Goal: Book appointment/travel/reservation

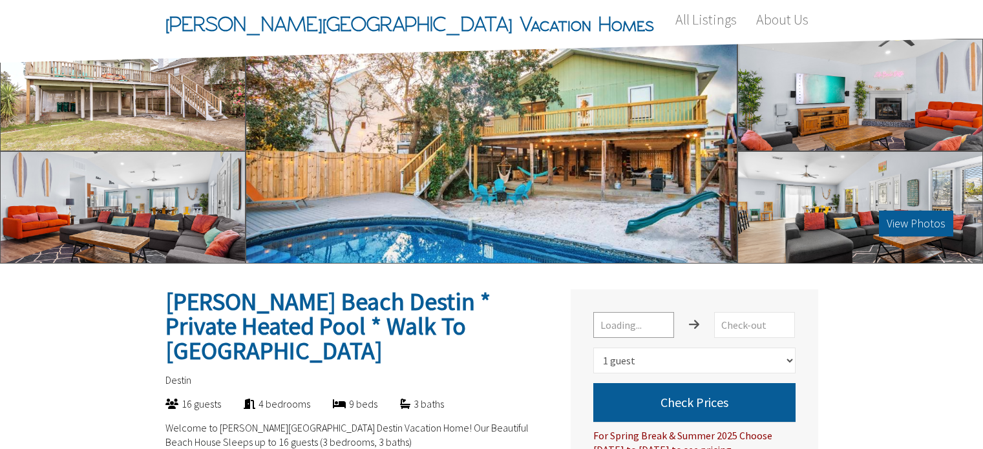
select select "1"
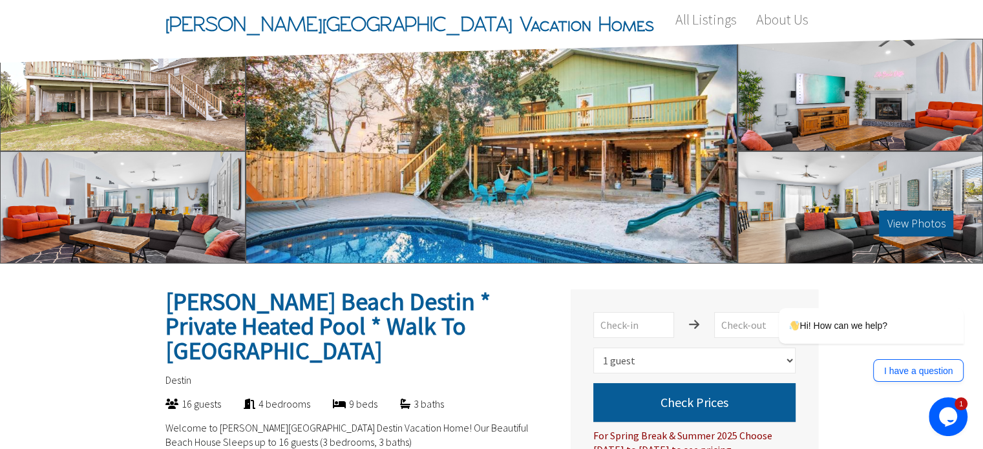
click at [387, 83] on div "View Photos" at bounding box center [492, 151] width 492 height 225
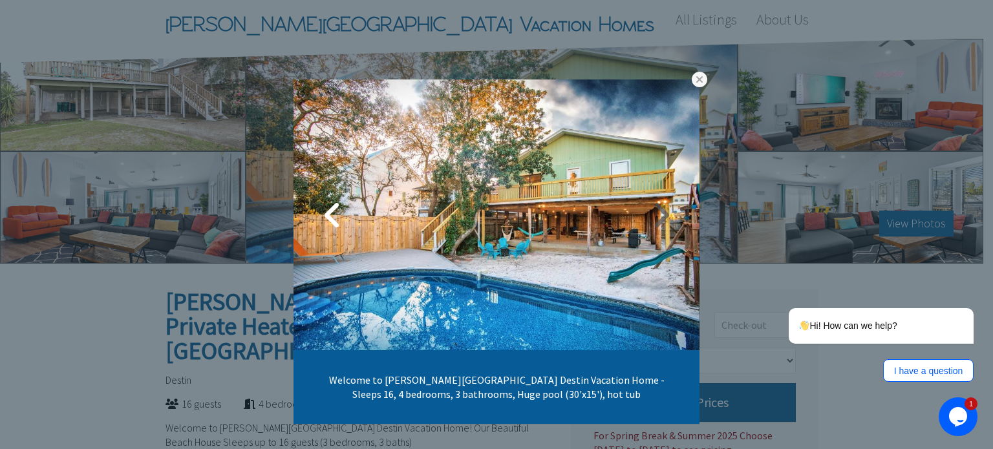
click at [663, 209] on link at bounding box center [660, 215] width 32 height 32
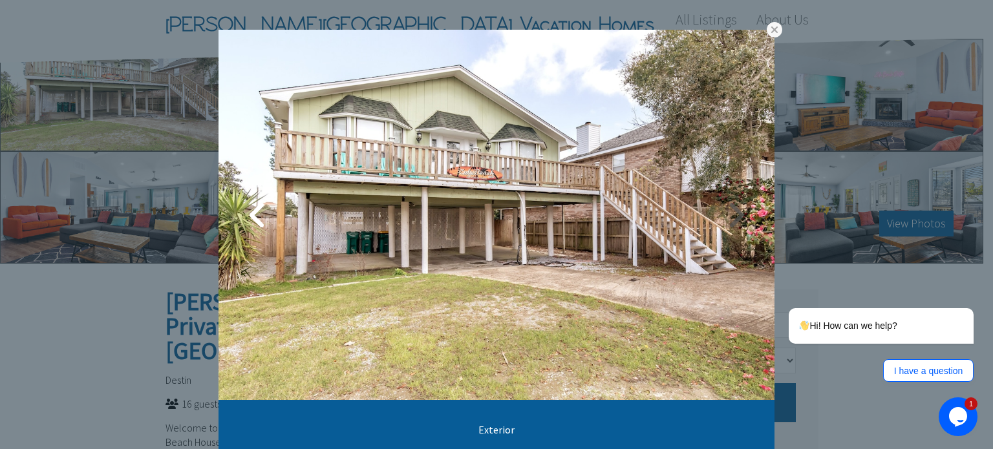
click at [720, 209] on link at bounding box center [735, 215] width 32 height 32
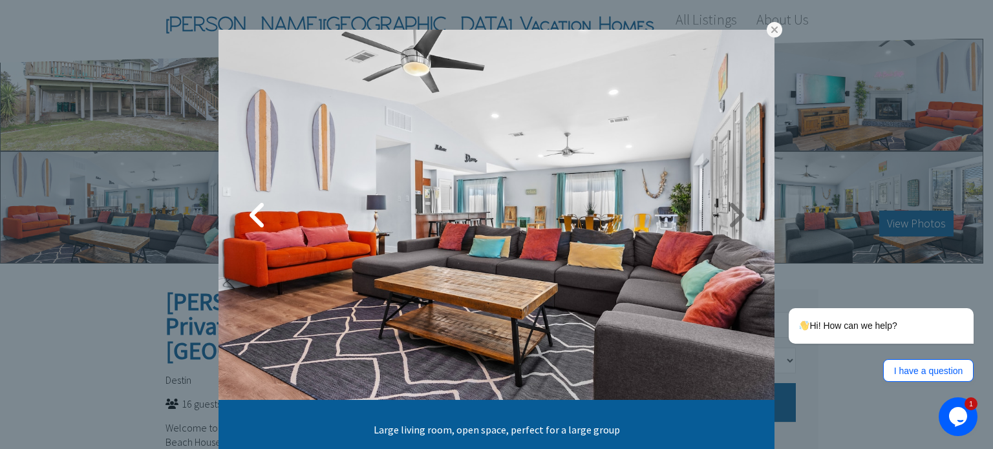
click at [720, 209] on link at bounding box center [735, 215] width 32 height 32
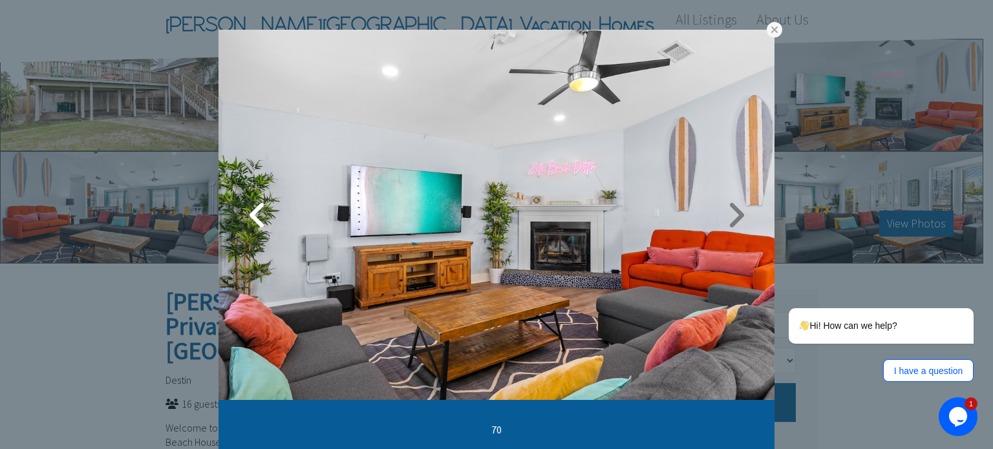
click at [727, 209] on link at bounding box center [735, 215] width 32 height 32
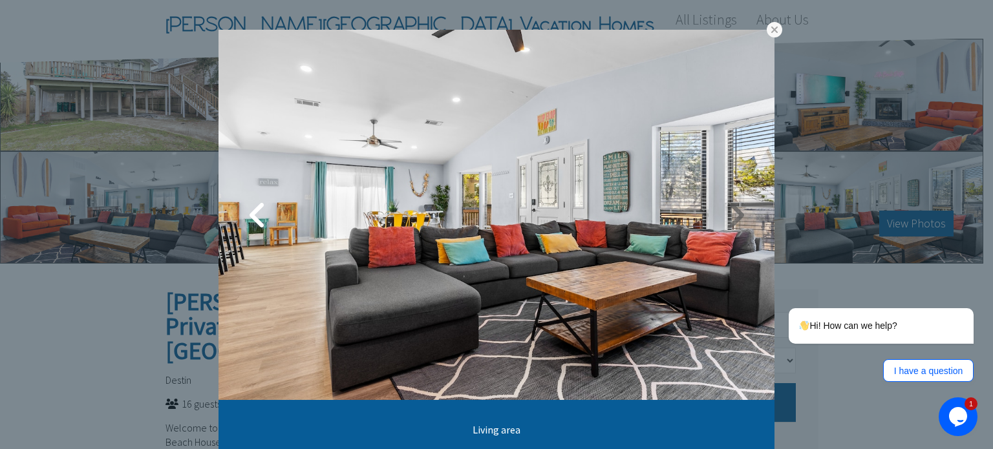
click at [727, 209] on link at bounding box center [735, 215] width 32 height 32
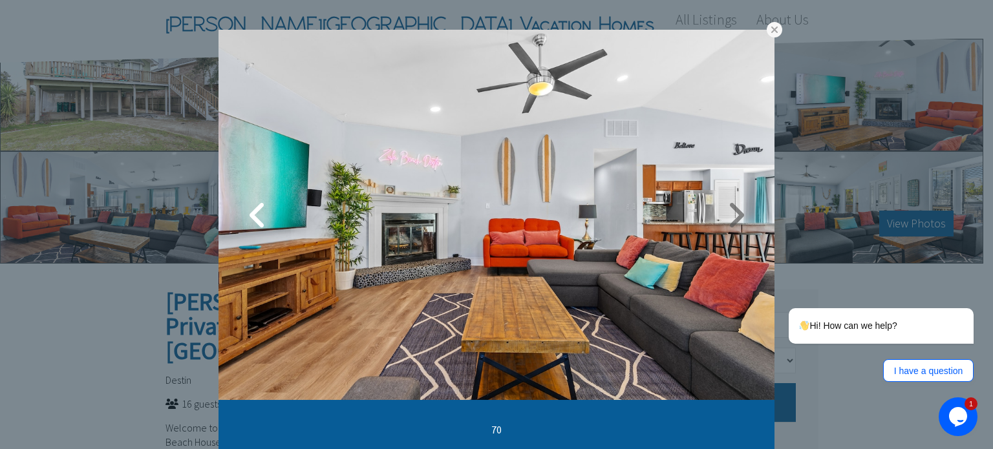
click at [726, 209] on link at bounding box center [735, 215] width 32 height 32
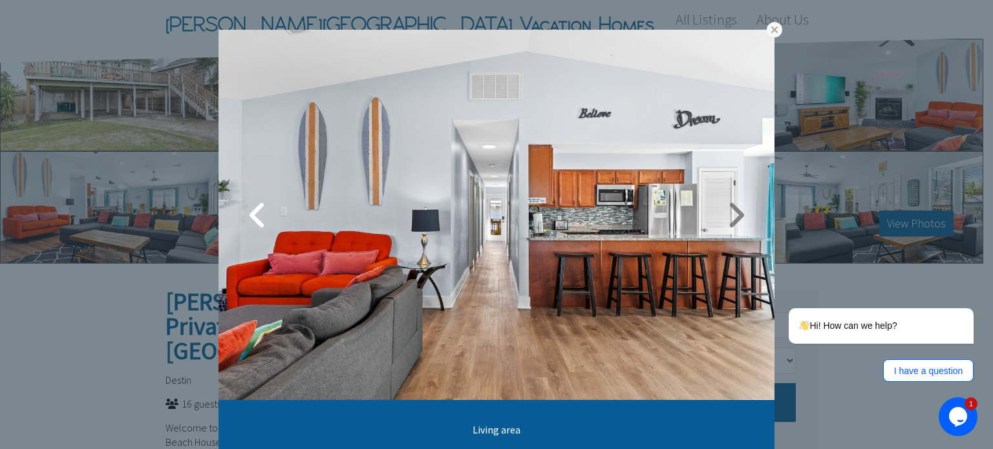
click at [726, 209] on link at bounding box center [735, 215] width 32 height 32
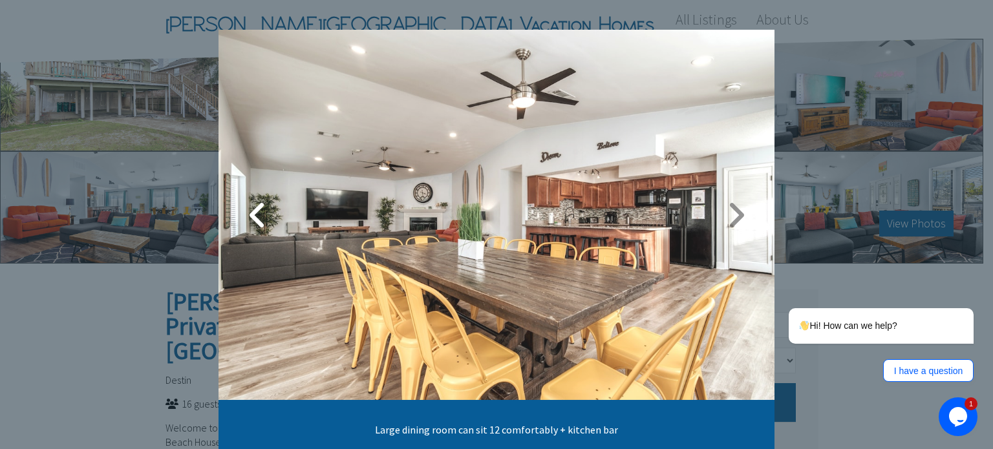
click at [726, 209] on link at bounding box center [735, 215] width 32 height 32
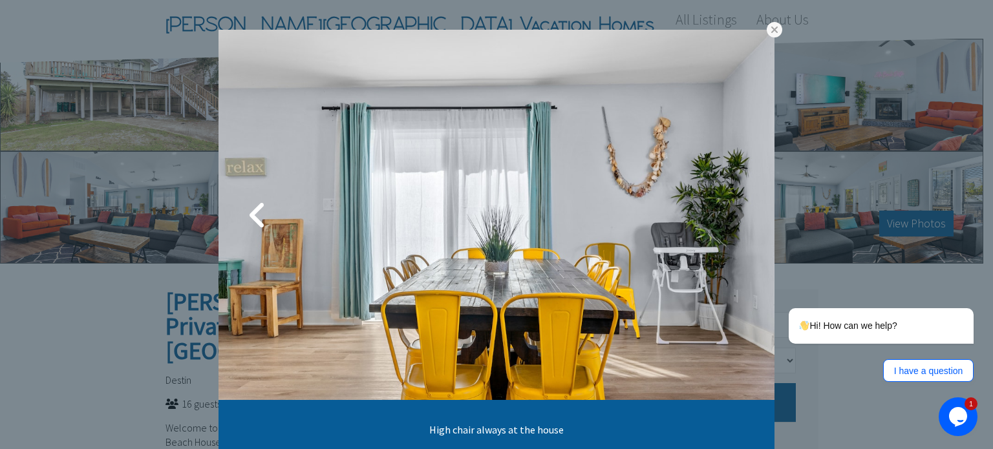
click at [726, 209] on link at bounding box center [735, 215] width 32 height 32
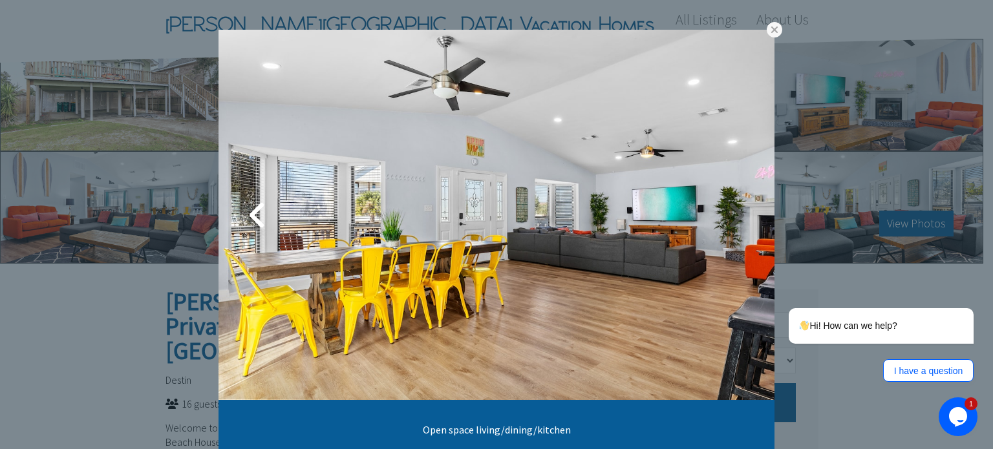
click at [726, 209] on link at bounding box center [735, 215] width 32 height 32
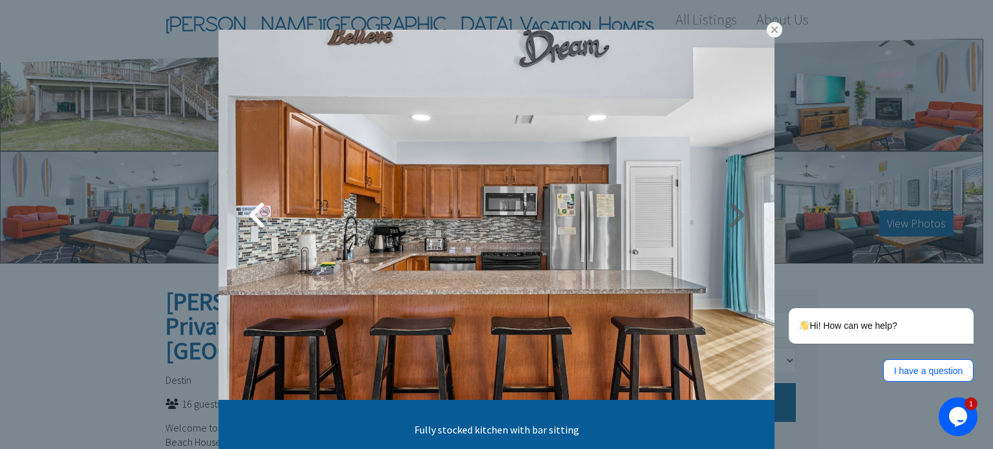
click at [726, 209] on link at bounding box center [735, 215] width 32 height 32
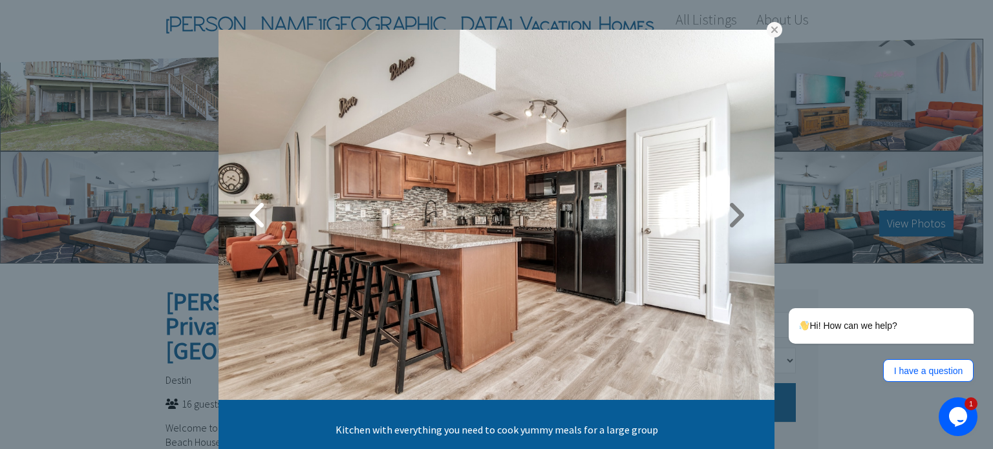
click at [726, 209] on link at bounding box center [735, 215] width 32 height 32
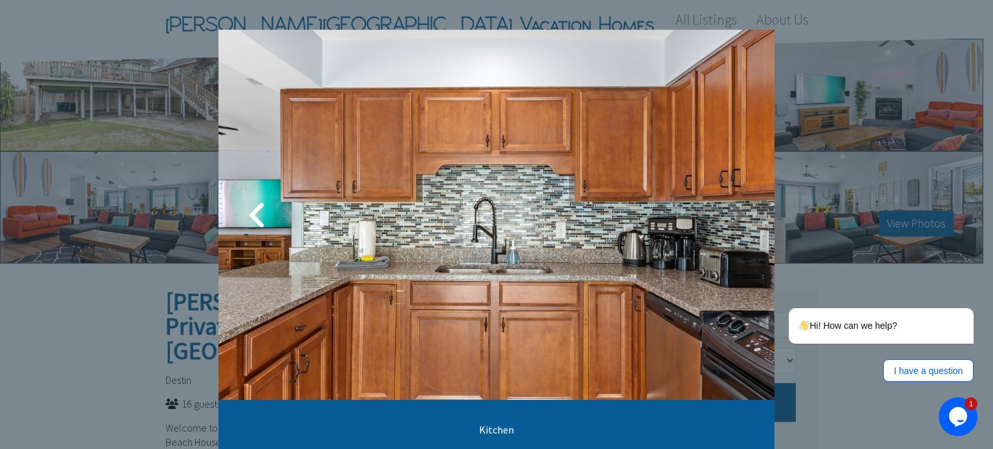
click at [726, 209] on link at bounding box center [735, 215] width 32 height 32
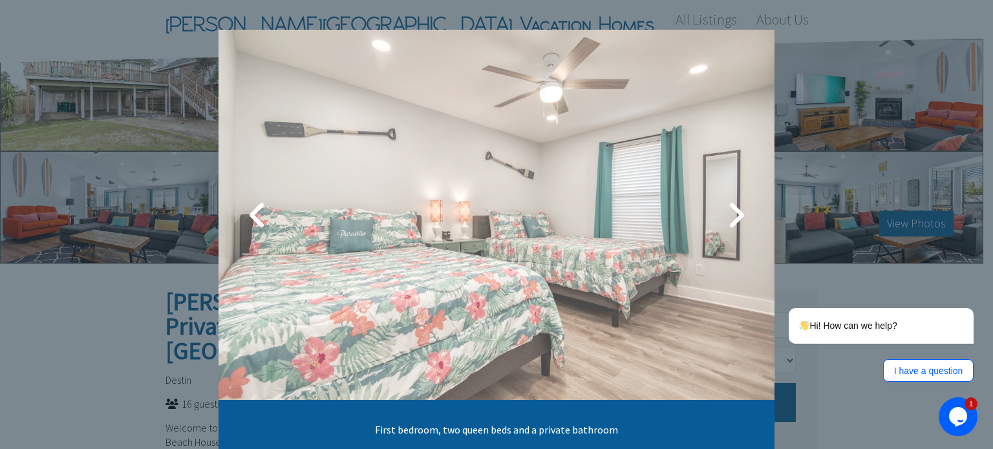
click at [726, 209] on link at bounding box center [735, 215] width 32 height 32
